Goal: Transaction & Acquisition: Book appointment/travel/reservation

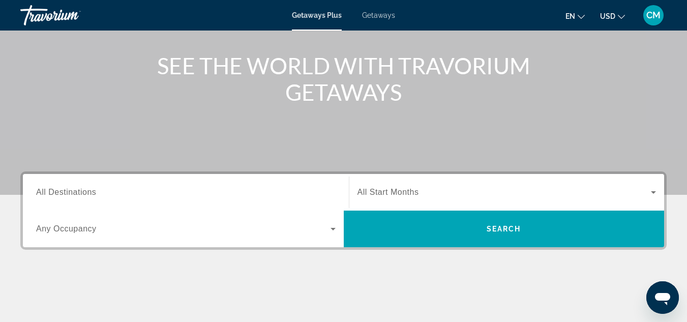
scroll to position [136, 0]
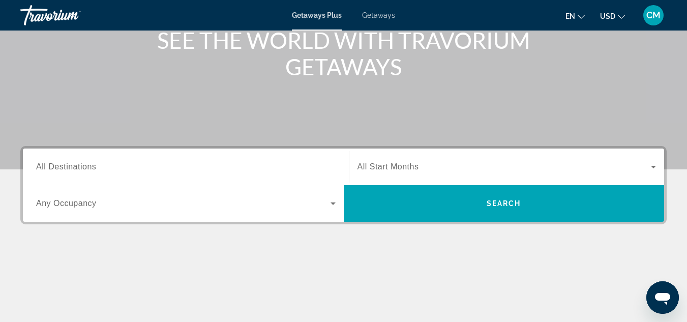
click at [94, 171] on label "Destination All Destinations" at bounding box center [66, 166] width 60 height 9
click at [94, 171] on input "Destination All Destinations" at bounding box center [185, 167] width 299 height 12
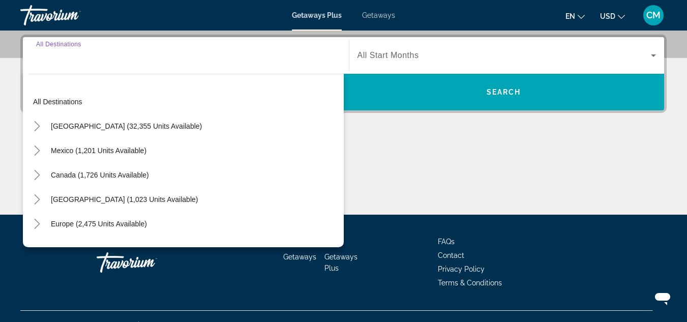
scroll to position [249, 0]
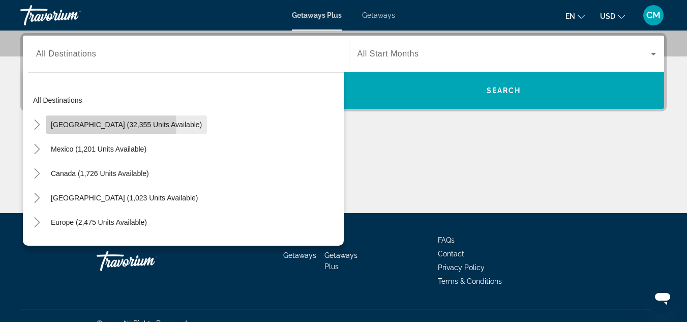
click at [105, 125] on span "[GEOGRAPHIC_DATA] (32,355 units available)" at bounding box center [126, 124] width 151 height 8
type input "**********"
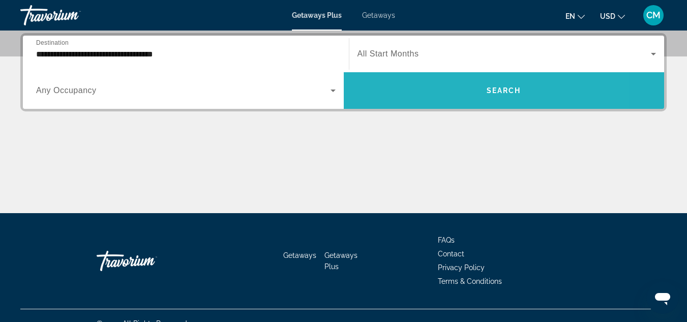
click at [453, 77] on span "Search widget" at bounding box center [504, 90] width 321 height 37
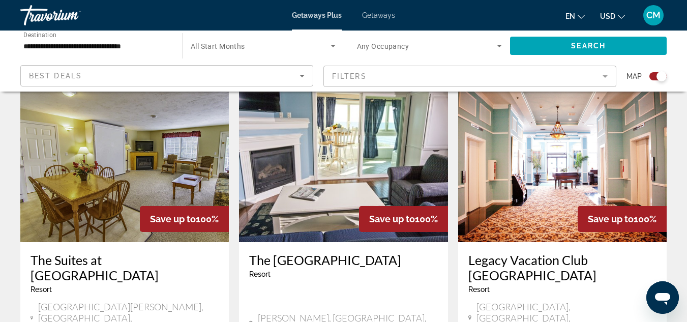
scroll to position [753, 0]
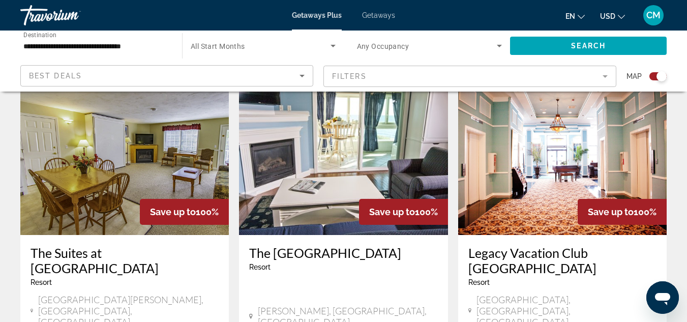
click at [555, 126] on img "Main content" at bounding box center [562, 153] width 208 height 163
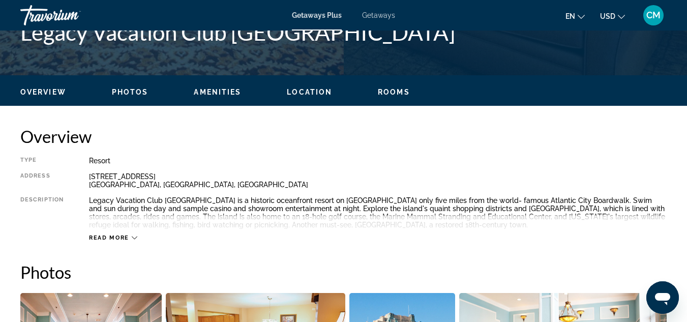
scroll to position [253, 0]
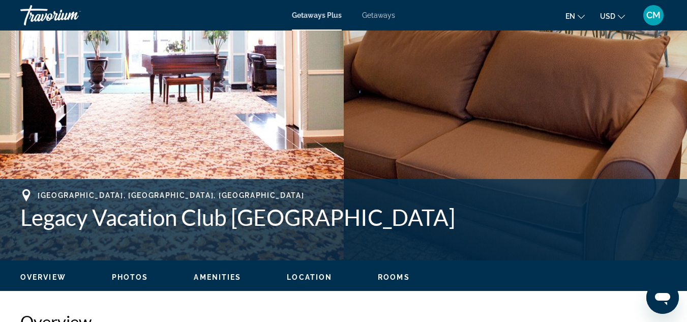
click at [206, 276] on span "Amenities" at bounding box center [217, 277] width 47 height 8
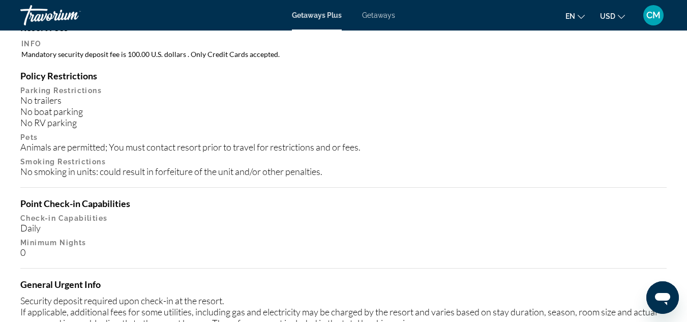
scroll to position [1304, 0]
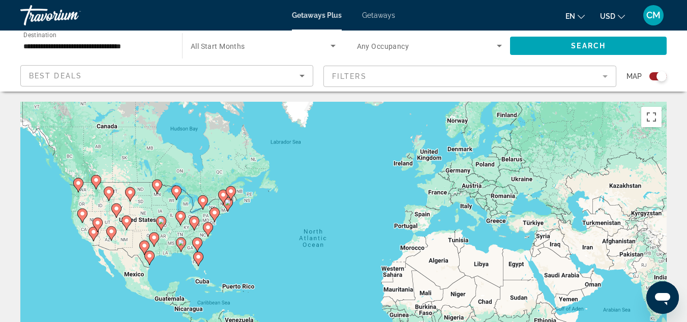
click at [377, 16] on span "Getaways" at bounding box center [378, 15] width 33 height 8
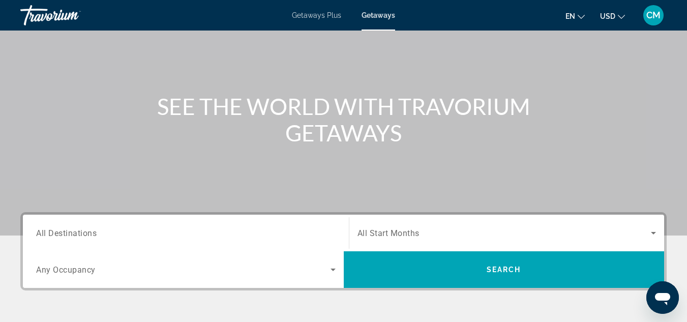
scroll to position [87, 0]
